Goal: Obtain resource: Download file/media

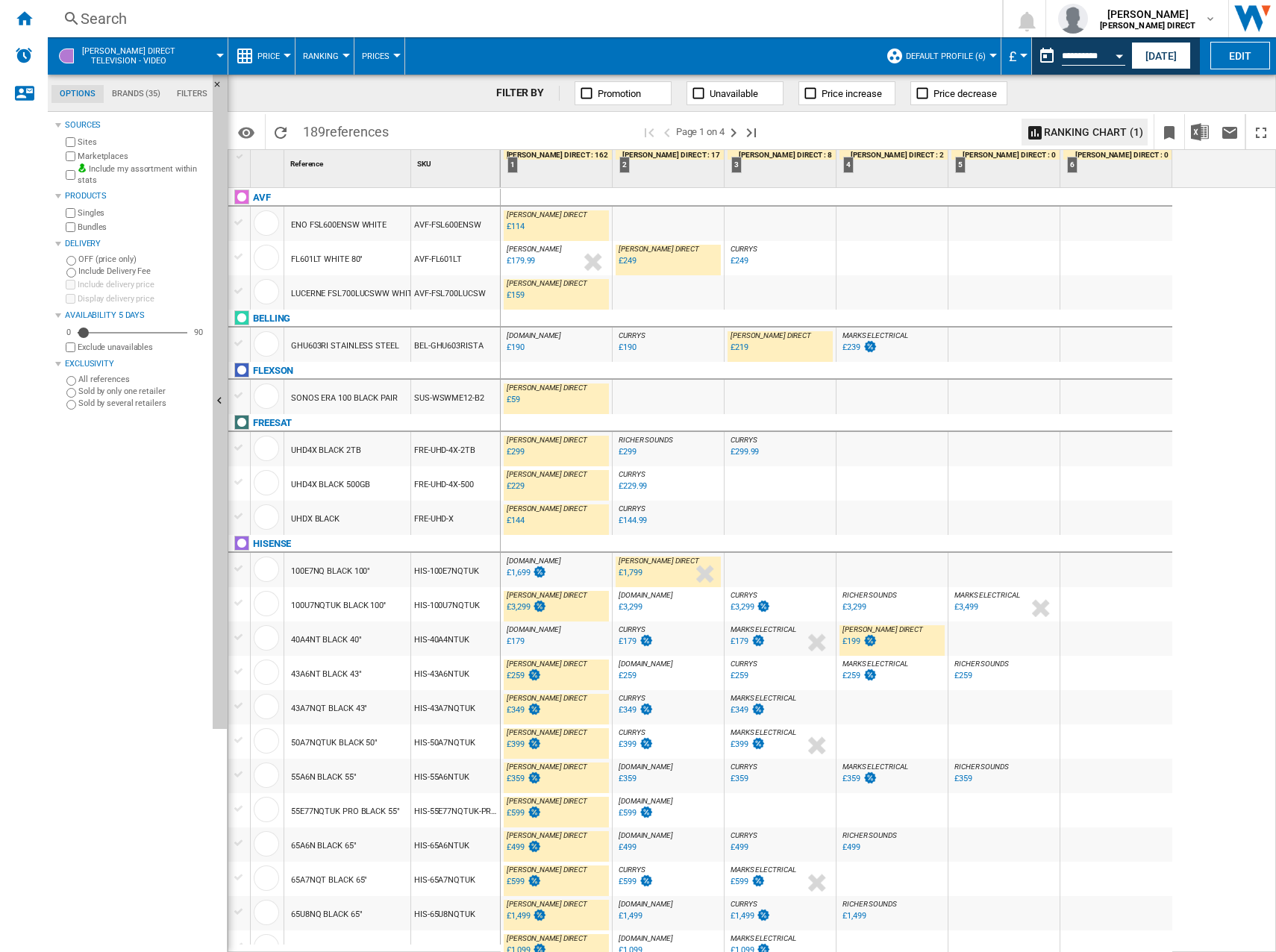
click at [277, 44] on button "Price" at bounding box center [273, 56] width 30 height 37
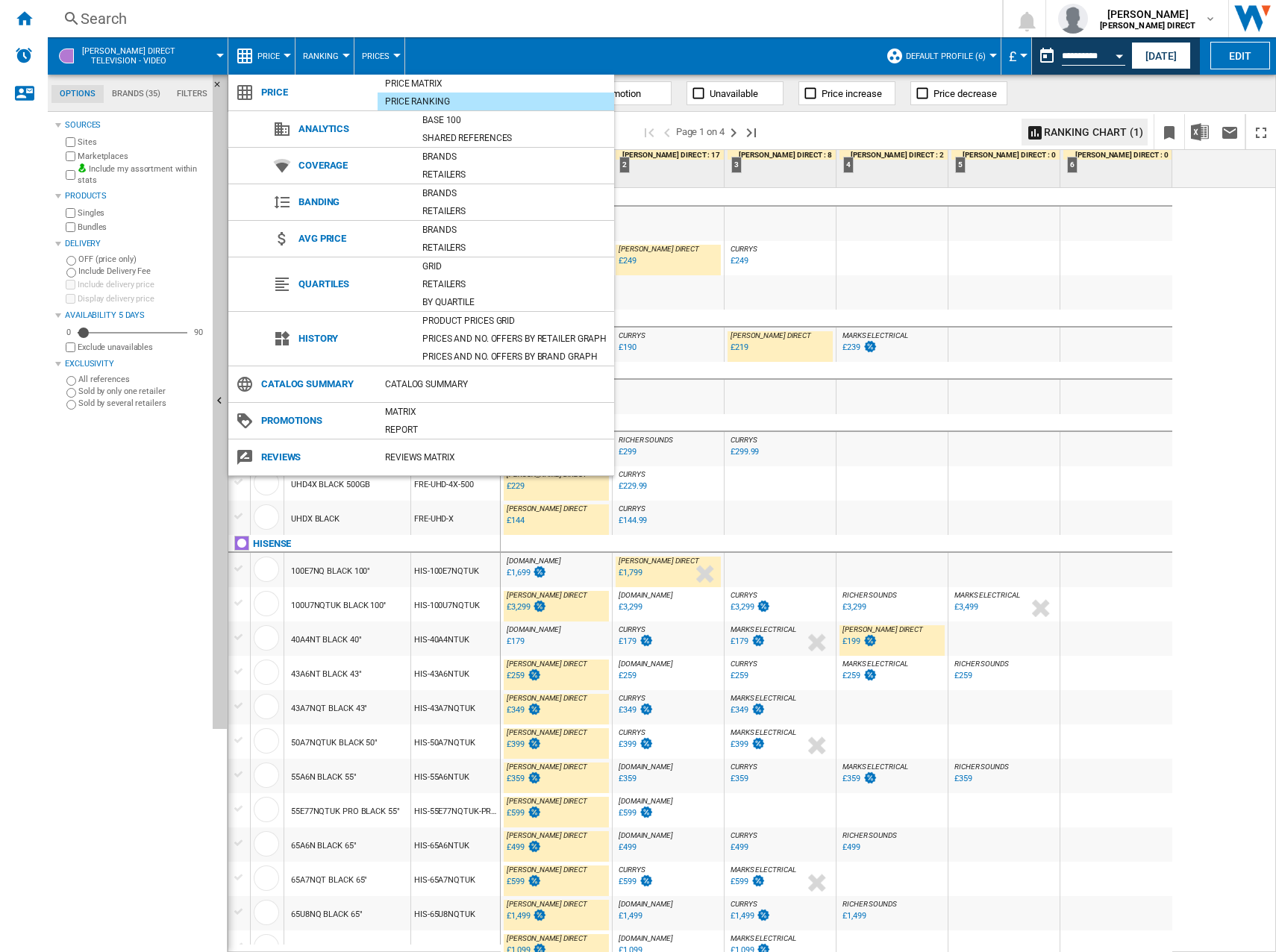
click at [380, 7] on md-backdrop at bounding box center [638, 476] width 1276 height 952
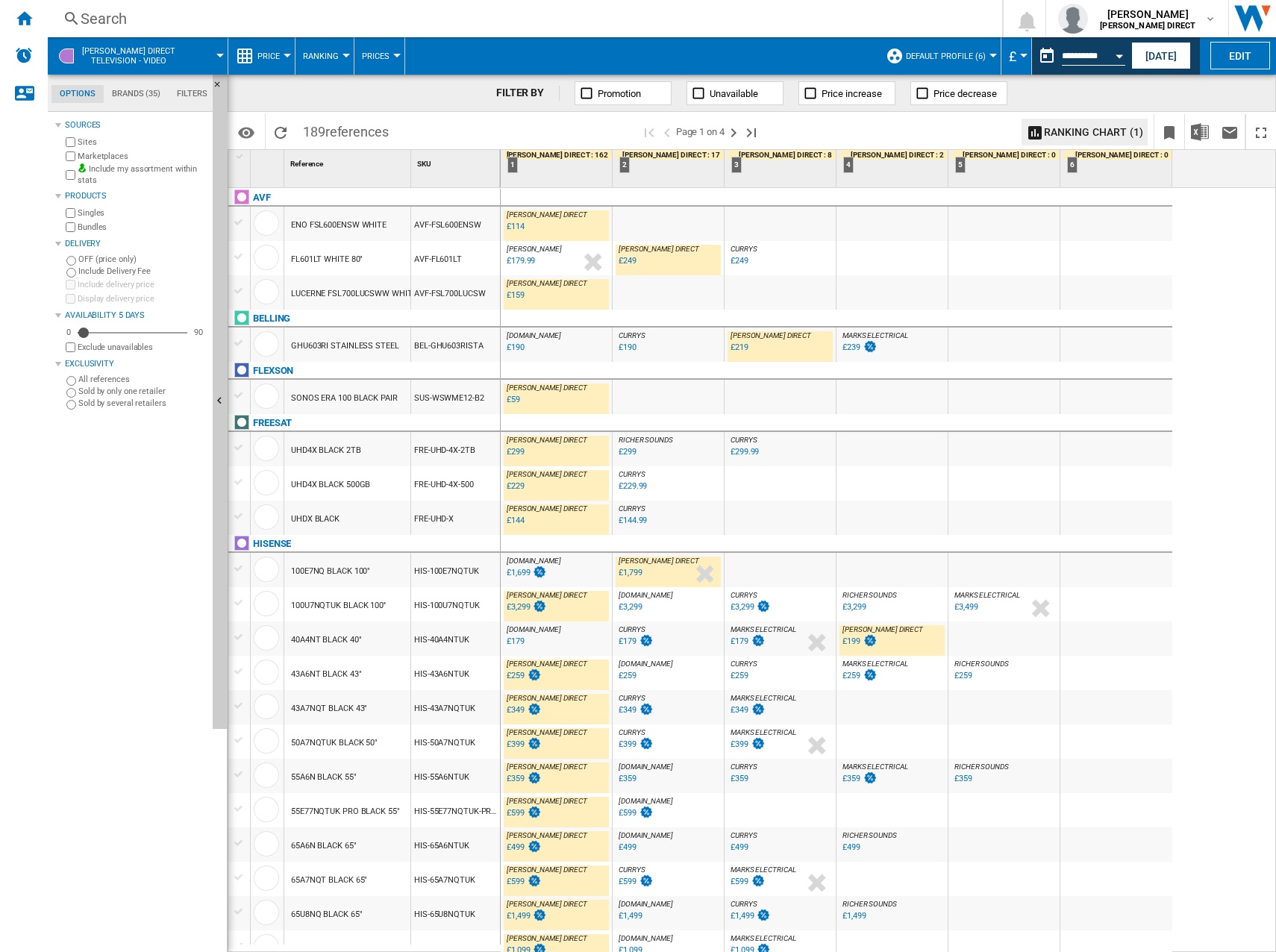
click at [303, 57] on span "Ranking" at bounding box center [321, 56] width 35 height 10
click at [403, 35] on md-backdrop at bounding box center [638, 476] width 1276 height 952
click at [381, 57] on span "Prices" at bounding box center [376, 56] width 28 height 10
click at [381, 57] on md-backdrop at bounding box center [638, 476] width 1276 height 952
click at [150, 95] on md-tab-item "Brands (35)" at bounding box center [136, 93] width 65 height 18
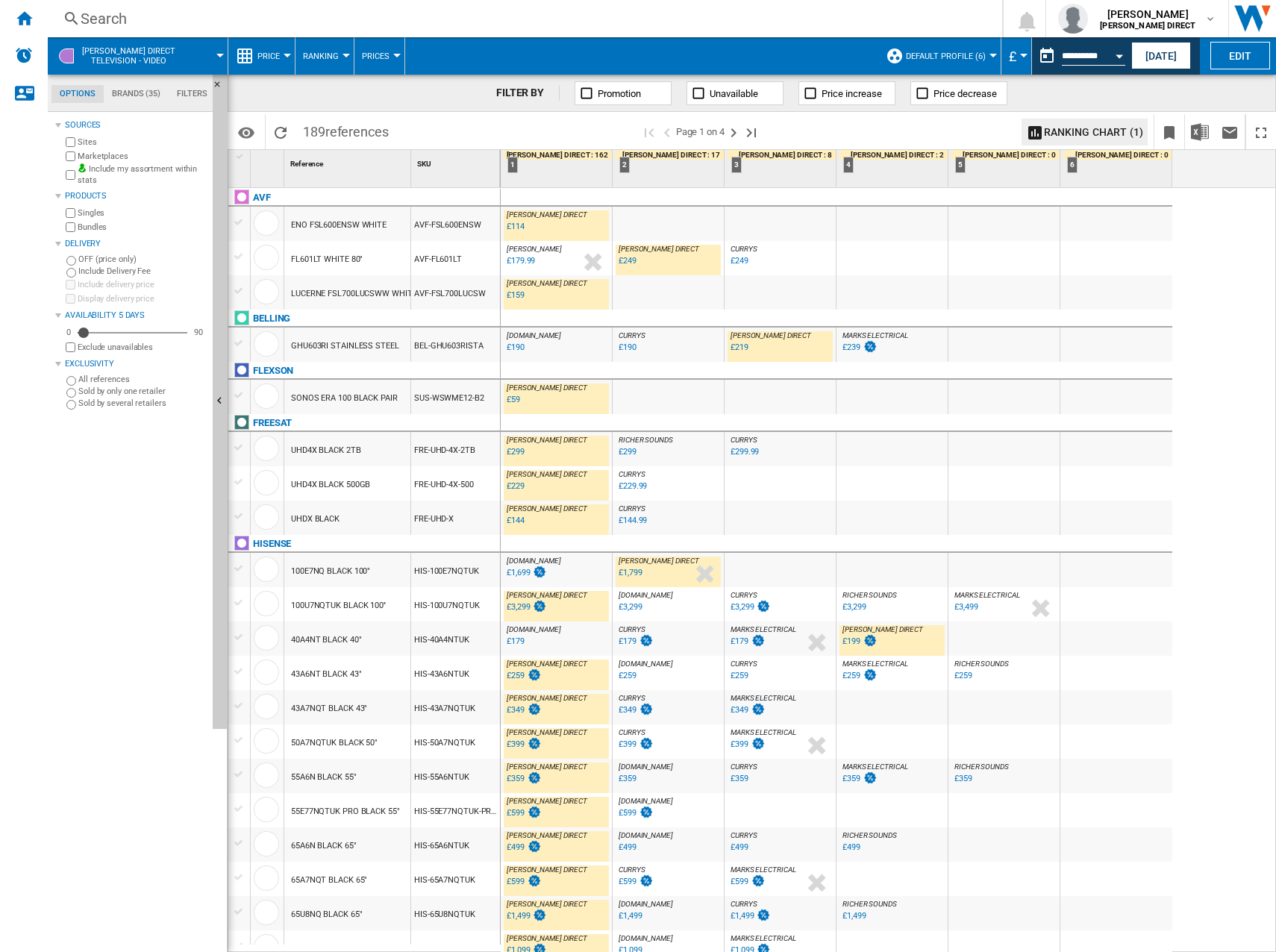
scroll to position [57, 0]
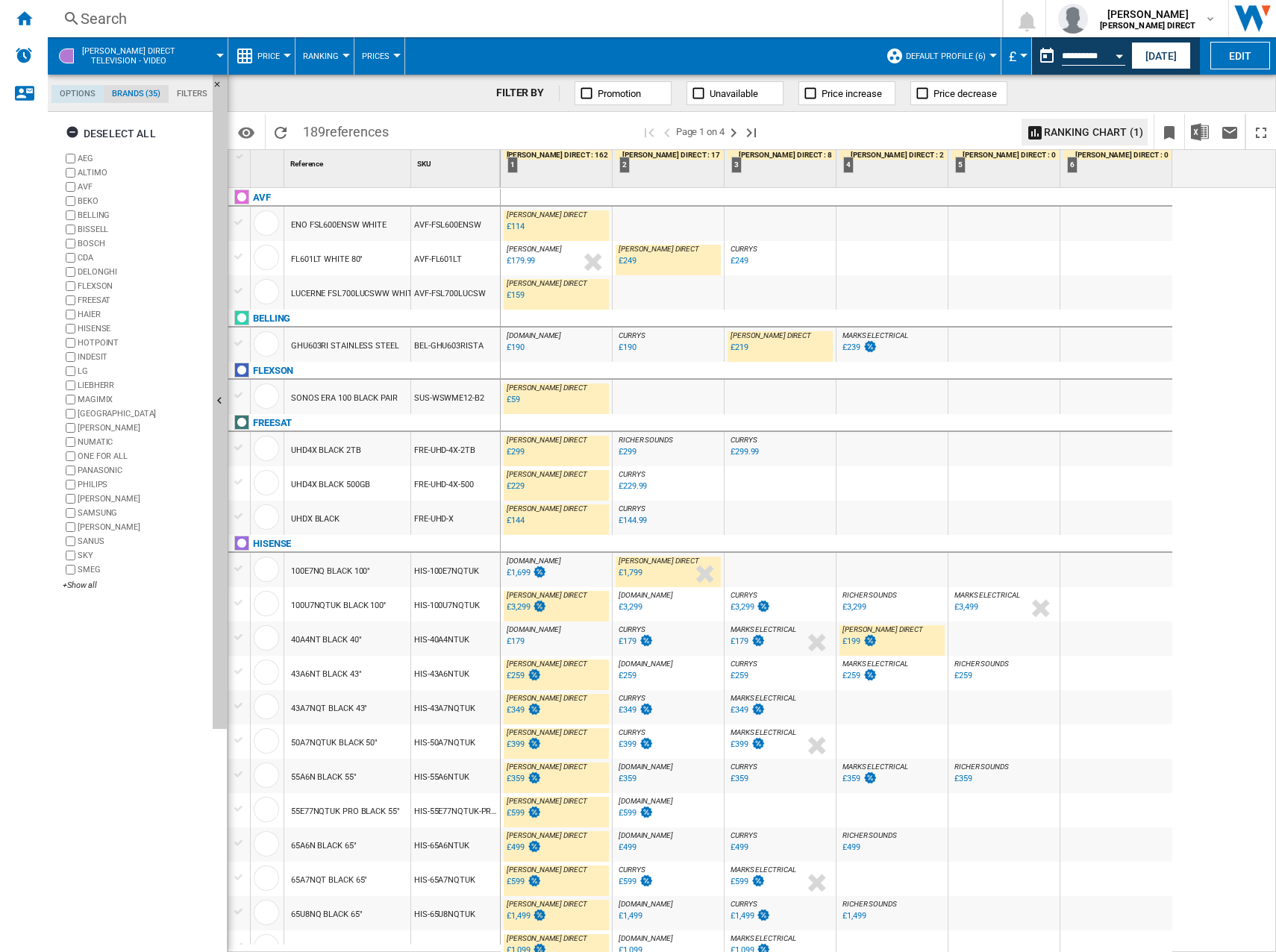
click at [81, 90] on md-tab-item "Options" at bounding box center [77, 93] width 52 height 18
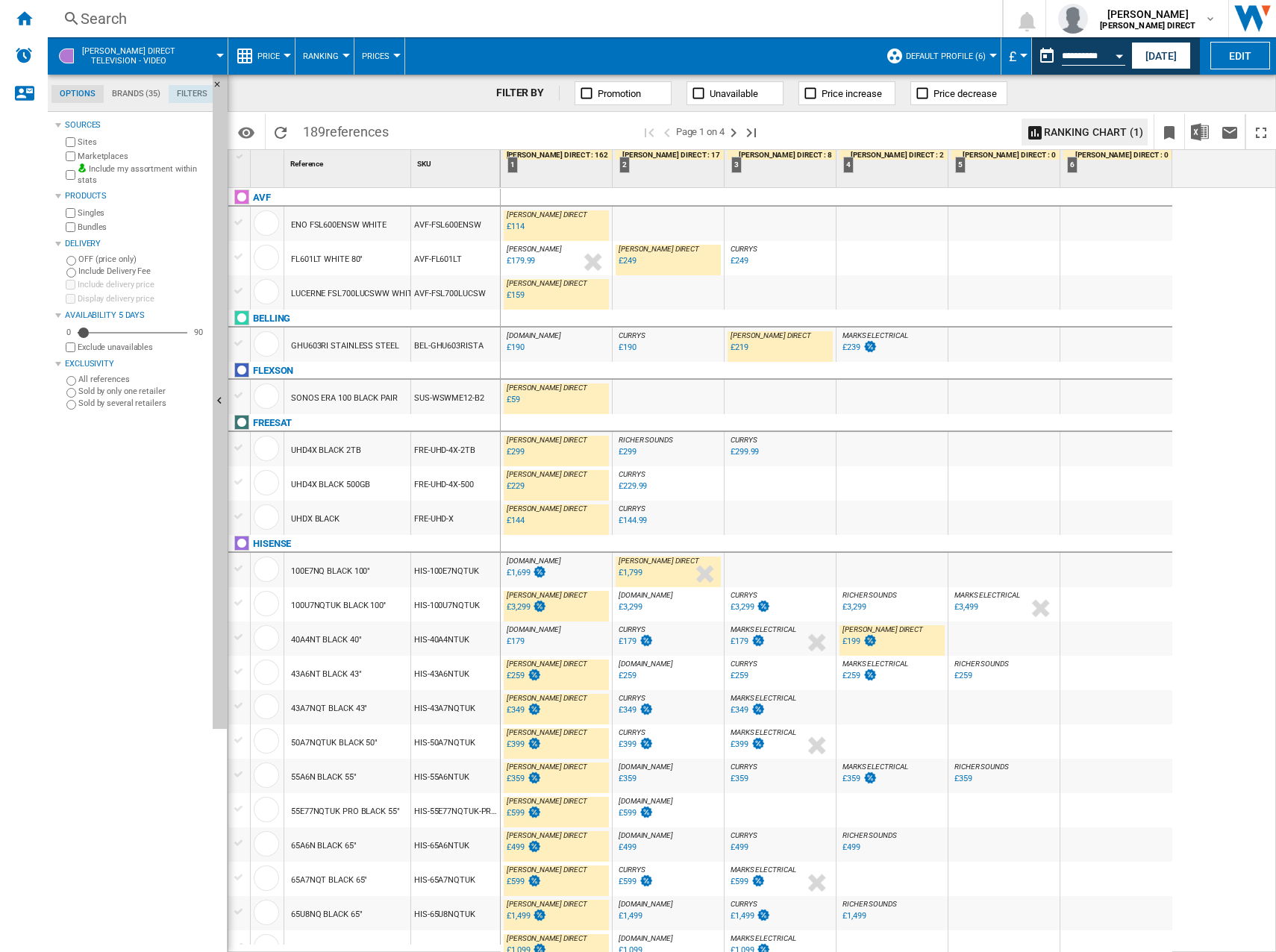
click at [185, 101] on md-tab-item "Filters" at bounding box center [192, 93] width 47 height 18
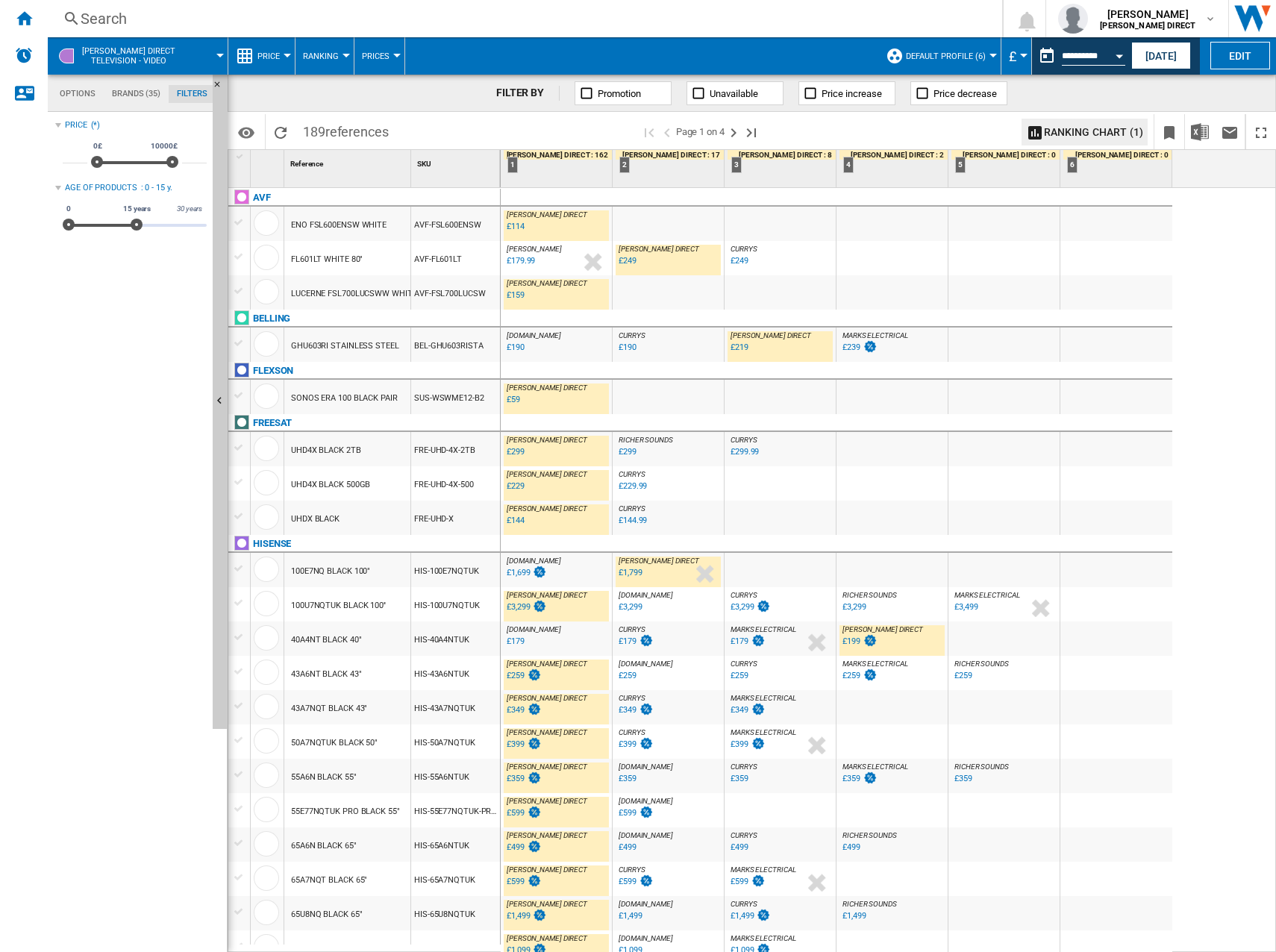
click at [121, 325] on div "Price (*) * 0£ 10000£ 0£ 10000£ ***** Age of products : 0 - 15 y. 0 30 years 0 …" at bounding box center [131, 534] width 152 height 836
click at [150, 50] on span "[PERSON_NAME] DIRECT Television - video" at bounding box center [128, 56] width 93 height 20
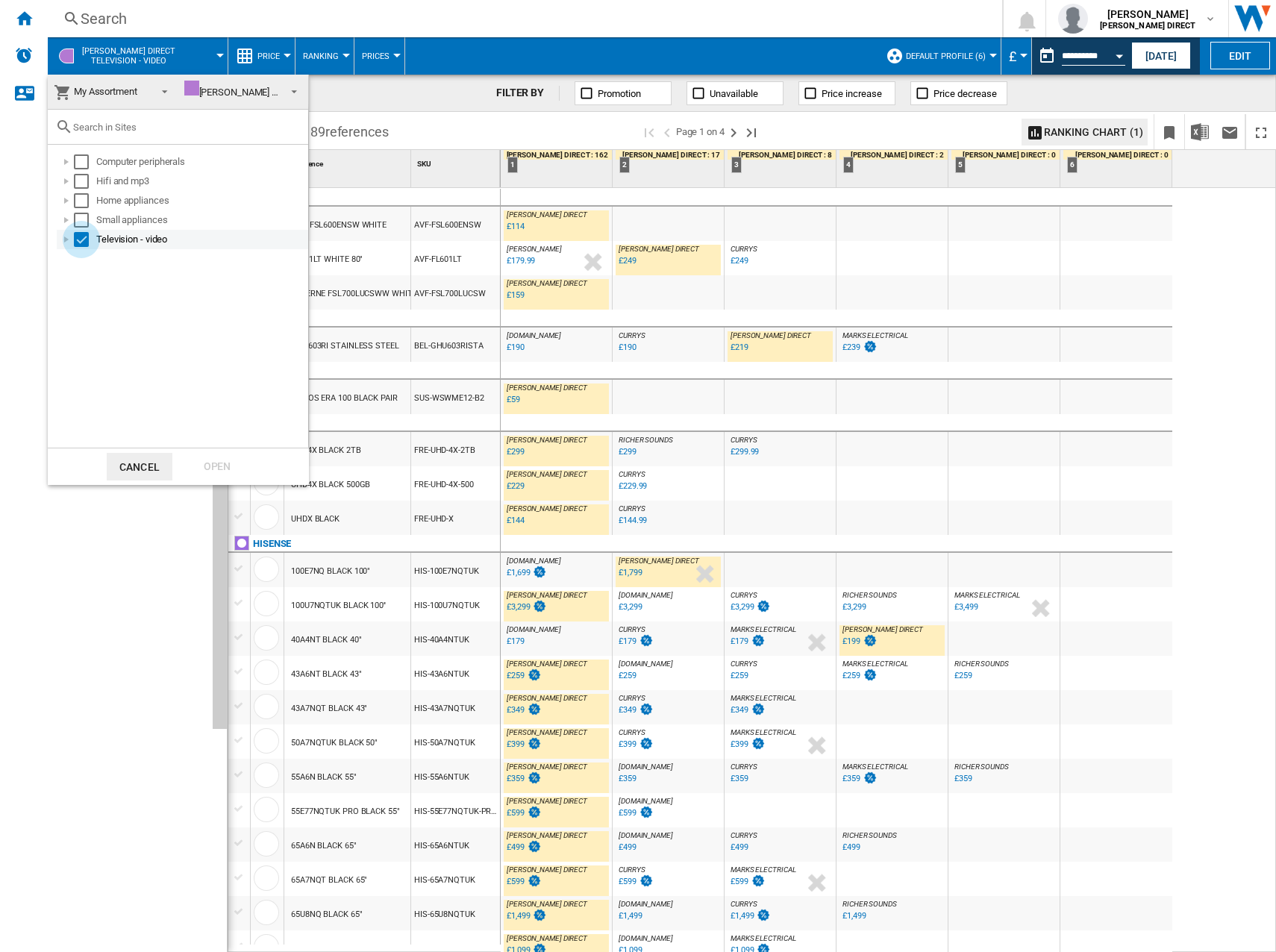
click at [88, 241] on div "Select" at bounding box center [81, 239] width 15 height 15
click at [88, 203] on div "Select" at bounding box center [81, 200] width 15 height 15
click at [220, 464] on div "Open" at bounding box center [216, 466] width 66 height 28
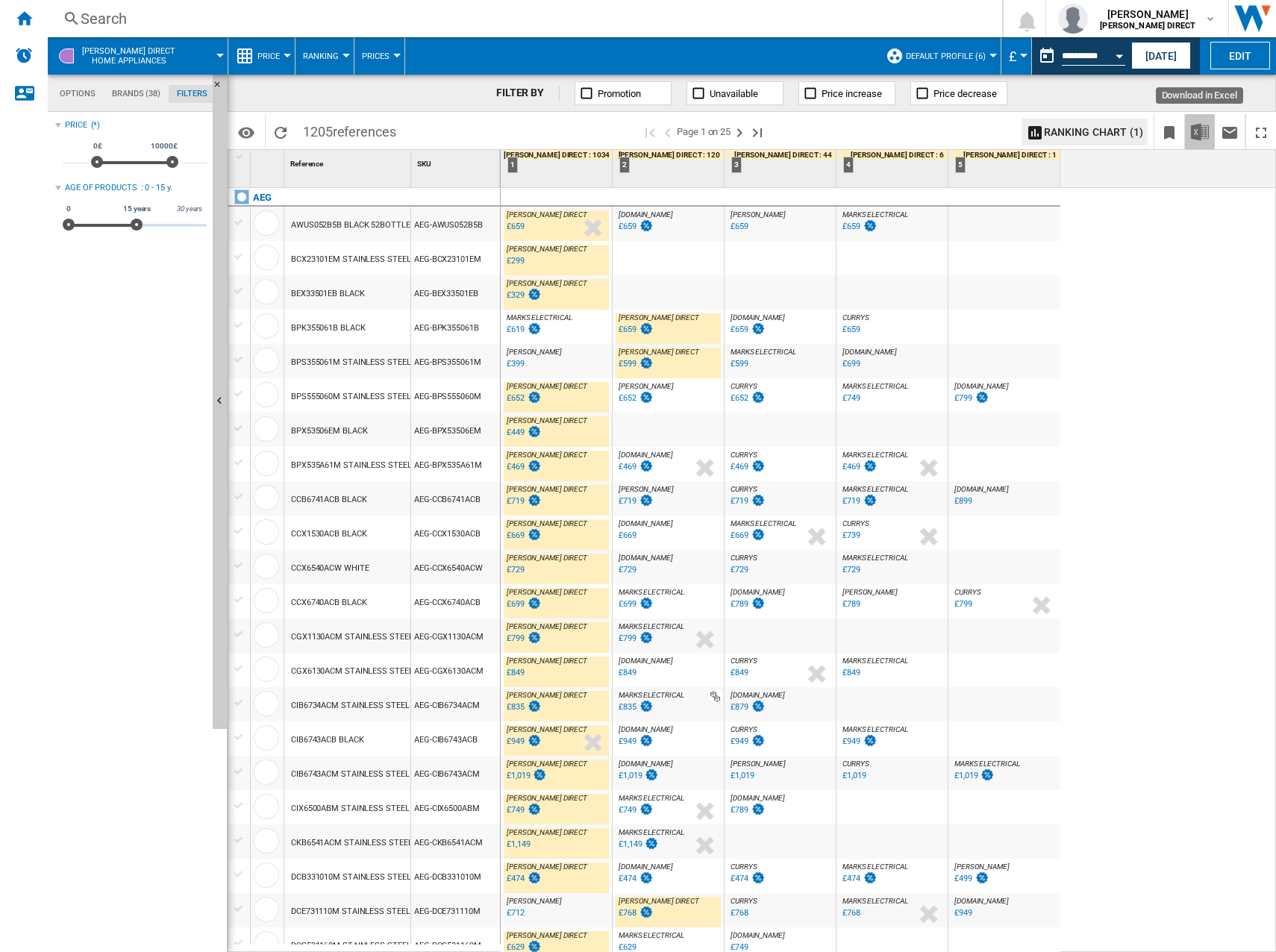
click at [1203, 144] on button "Download in Excel" at bounding box center [1199, 132] width 30 height 35
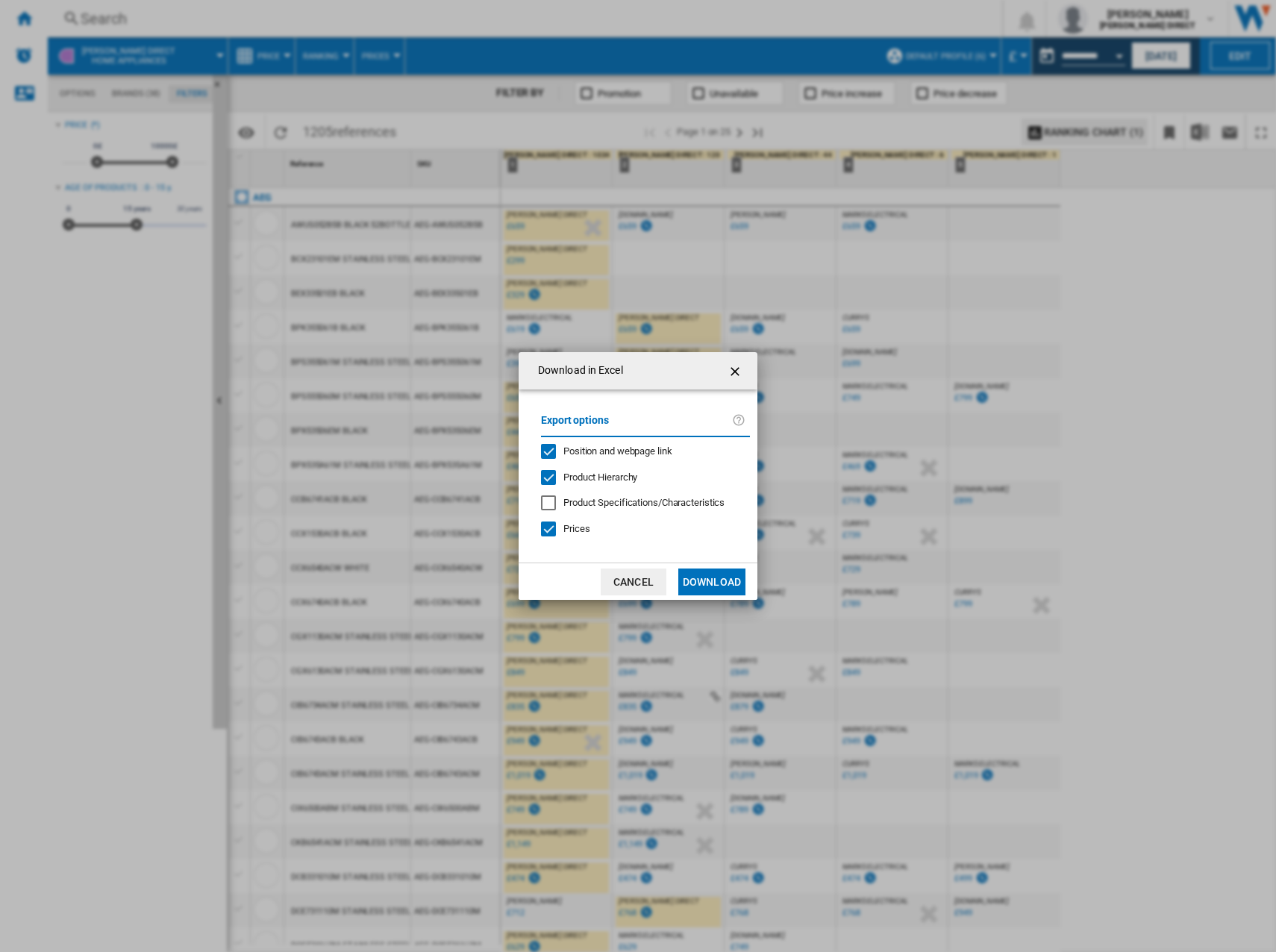
click at [705, 574] on button "Download" at bounding box center [711, 581] width 67 height 27
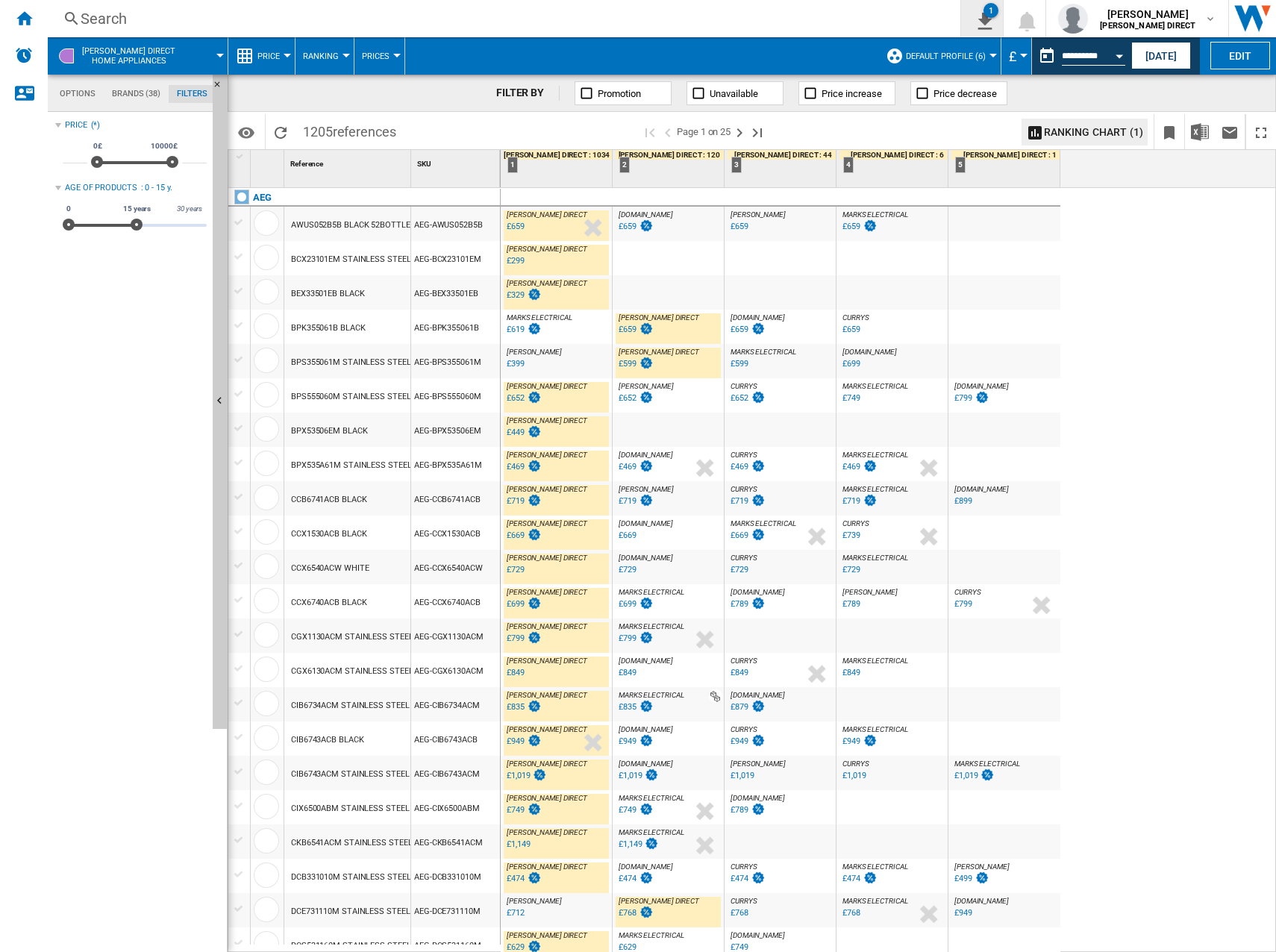
click at [991, 21] on ng-md-icon "1\a export" at bounding box center [982, 19] width 18 height 19
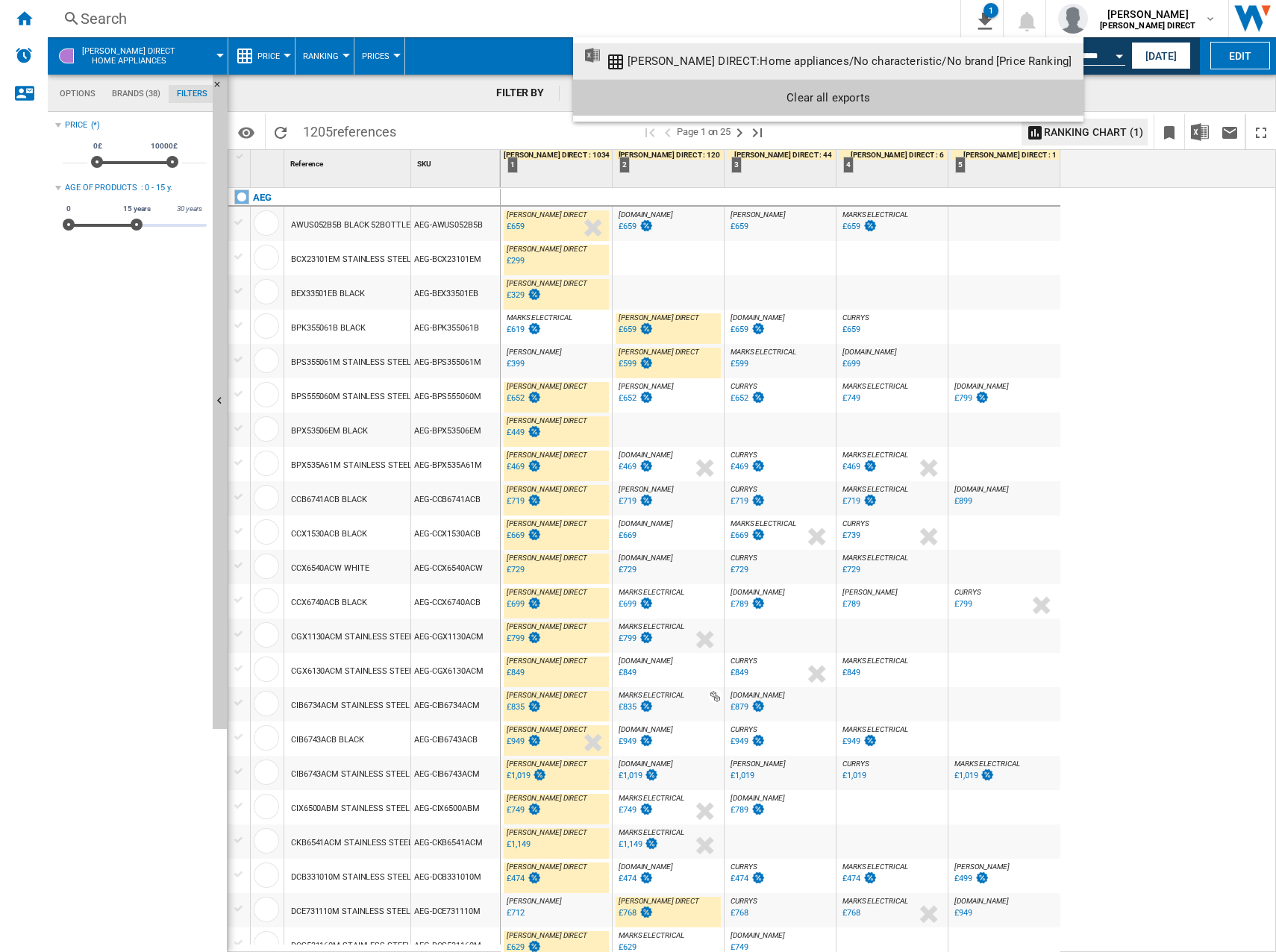
click at [773, 63] on div "[PERSON_NAME] DIRECT:Home appliances/No characteristic/No brand [Price Ranking]" at bounding box center [849, 61] width 444 height 14
